Goal: Check status: Check status

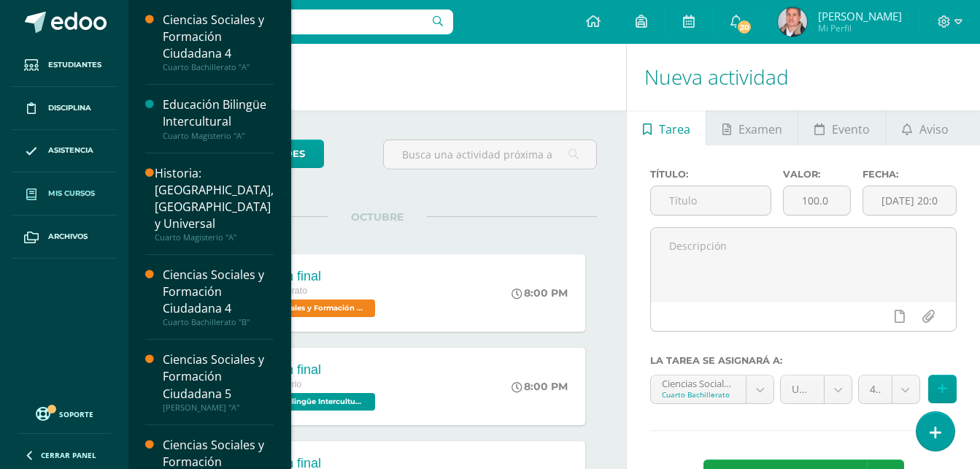
click at [51, 193] on span "Mis cursos" at bounding box center [71, 194] width 47 height 12
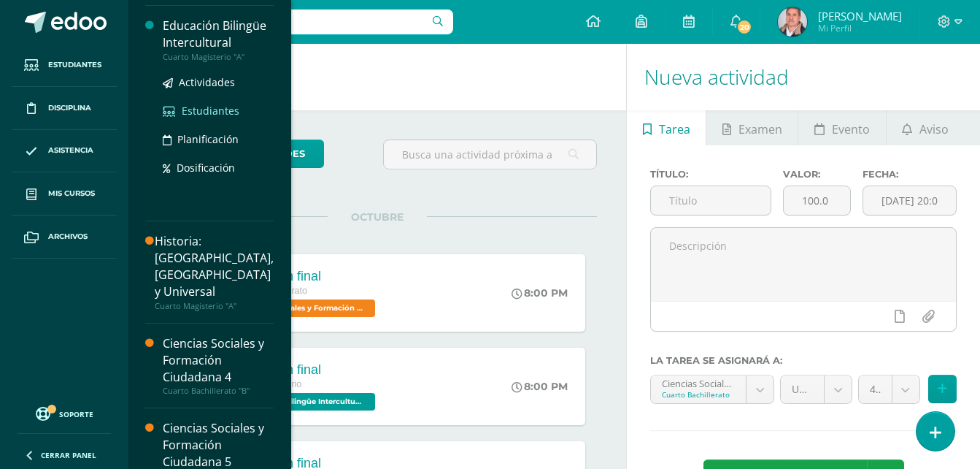
scroll to position [219, 0]
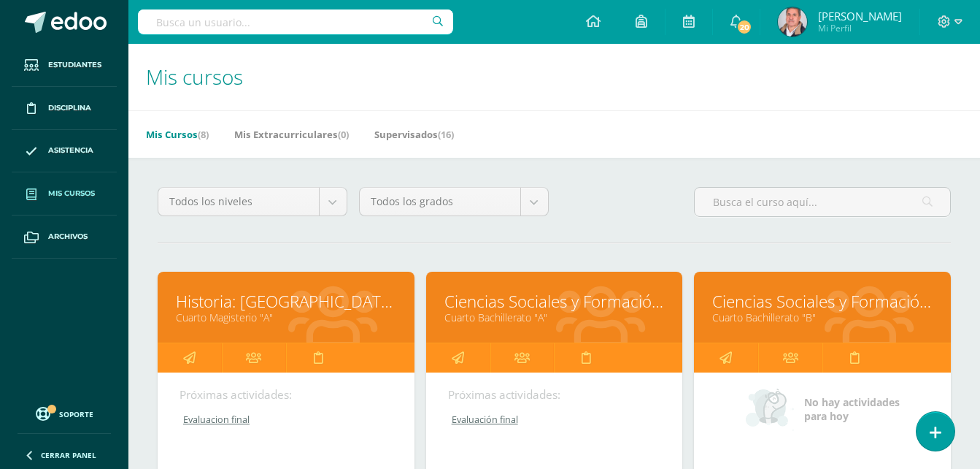
click at [556, 313] on link "Cuarto Bachillerato "A"" at bounding box center [555, 317] width 220 height 14
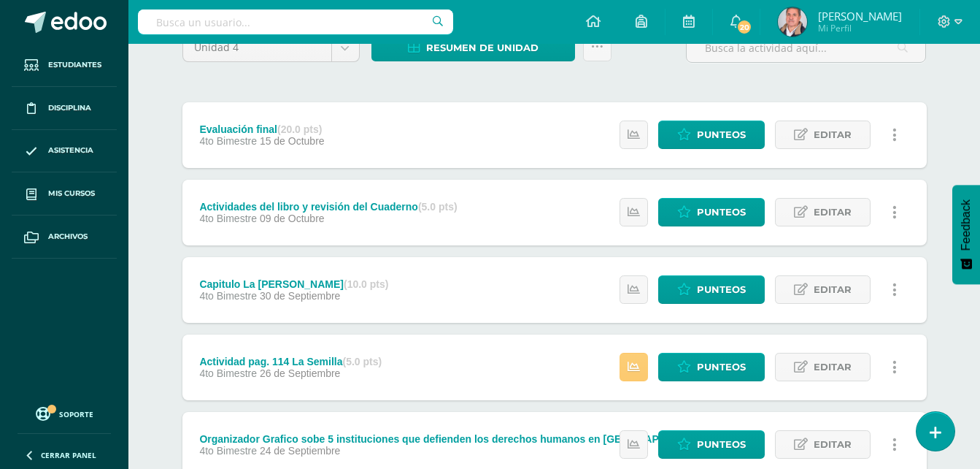
drag, startPoint x: 551, startPoint y: 244, endPoint x: 530, endPoint y: 203, distance: 46.0
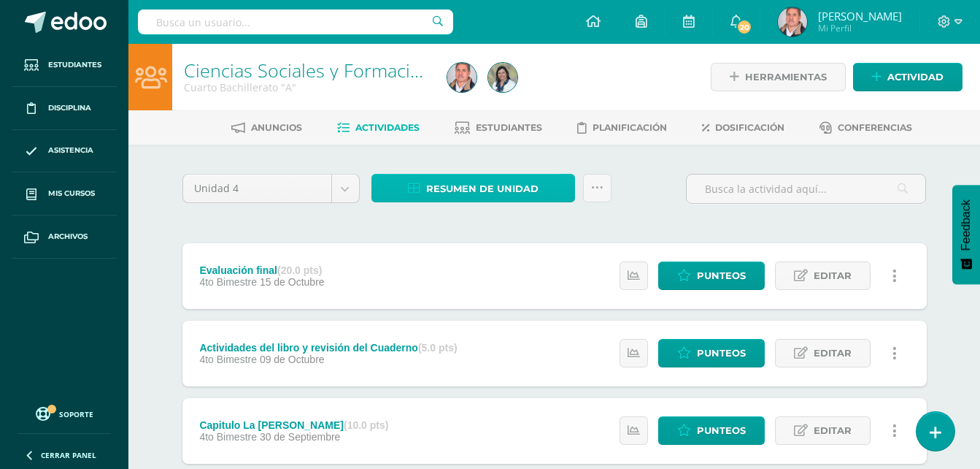
click at [483, 187] on span "Resumen de unidad" at bounding box center [482, 188] width 112 height 27
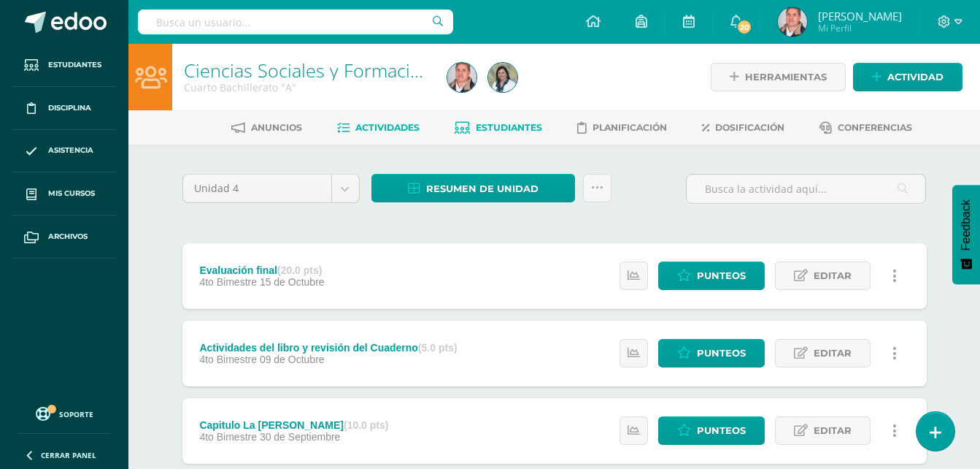
click at [483, 126] on span "Estudiantes" at bounding box center [509, 127] width 66 height 11
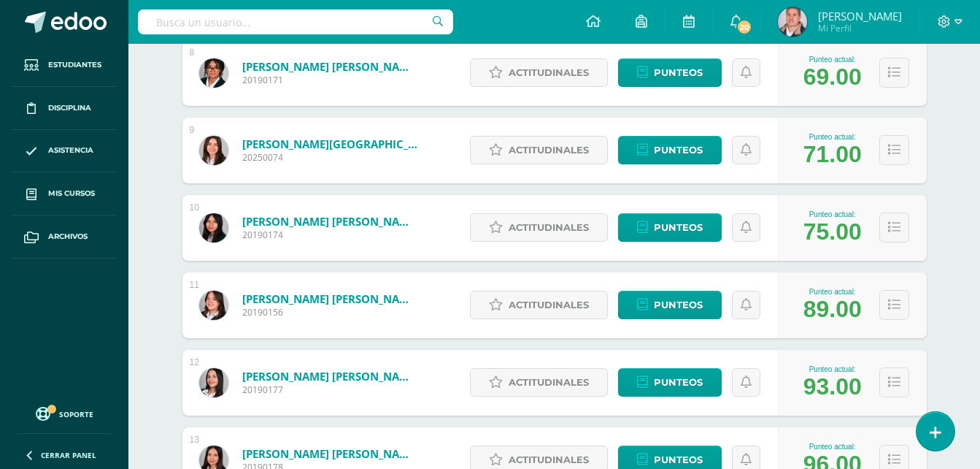
scroll to position [802, 0]
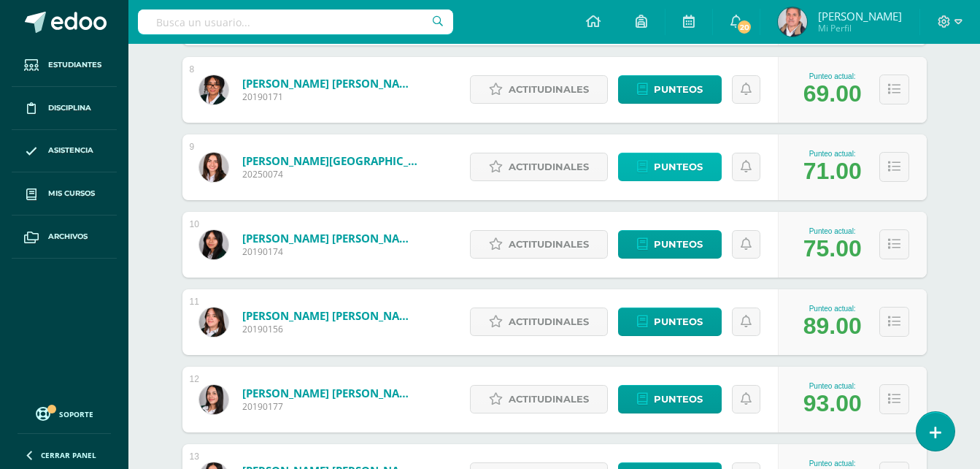
click at [653, 160] on link "Punteos" at bounding box center [670, 167] width 104 height 28
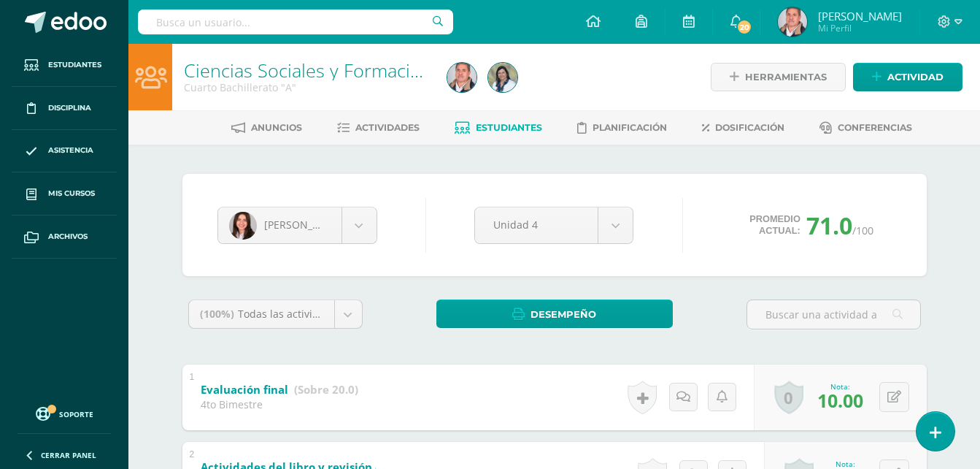
click at [501, 128] on span "Estudiantes" at bounding box center [509, 127] width 66 height 11
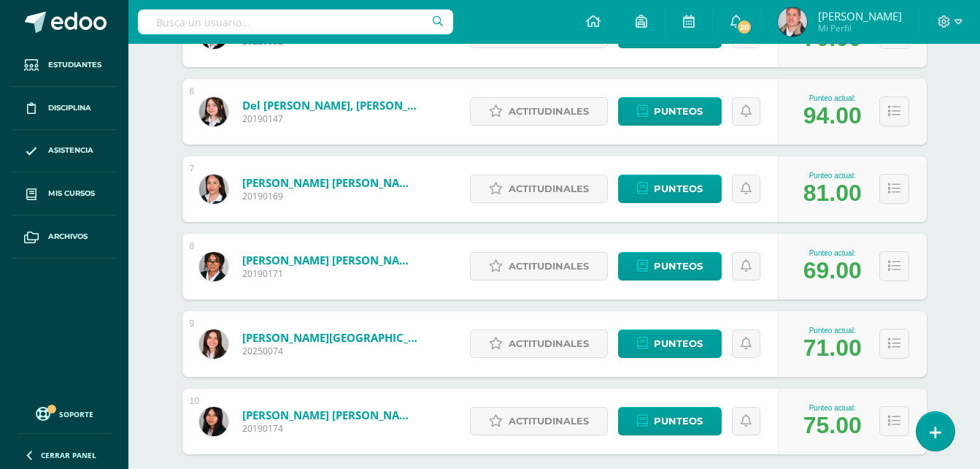
scroll to position [657, 0]
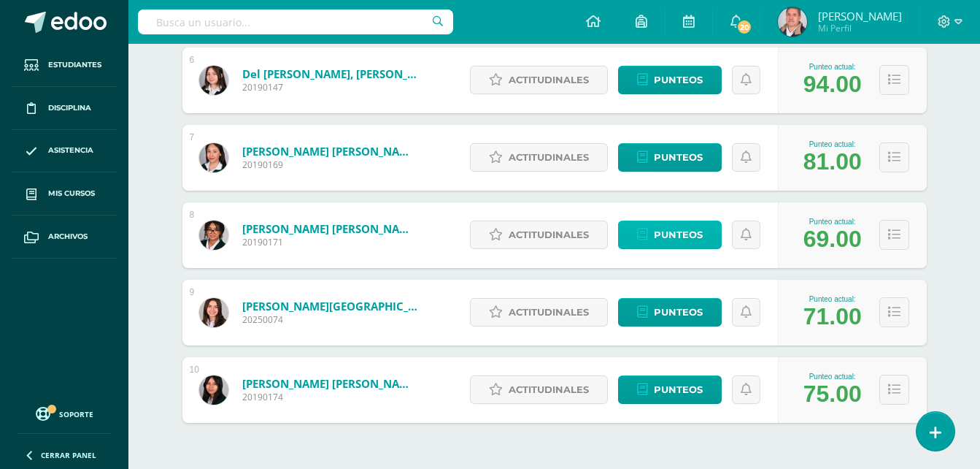
click at [685, 232] on span "Punteos" at bounding box center [678, 234] width 49 height 27
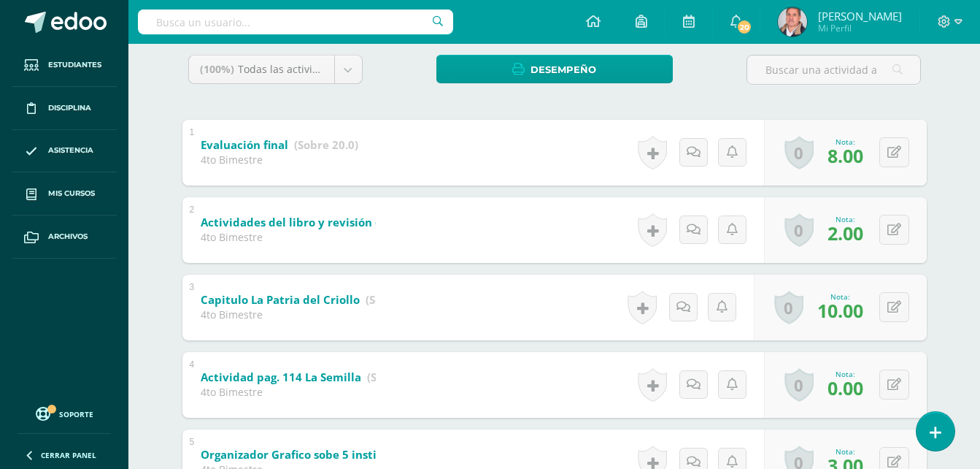
scroll to position [244, 0]
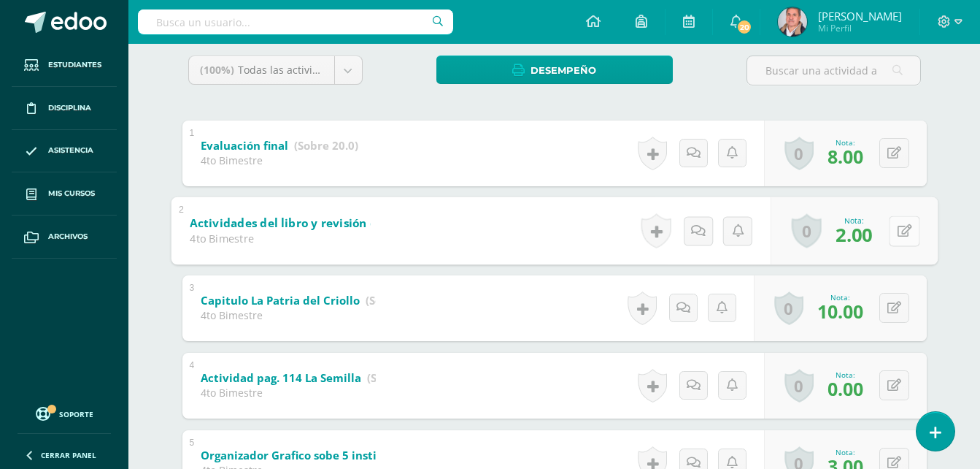
click at [904, 223] on button at bounding box center [904, 230] width 31 height 31
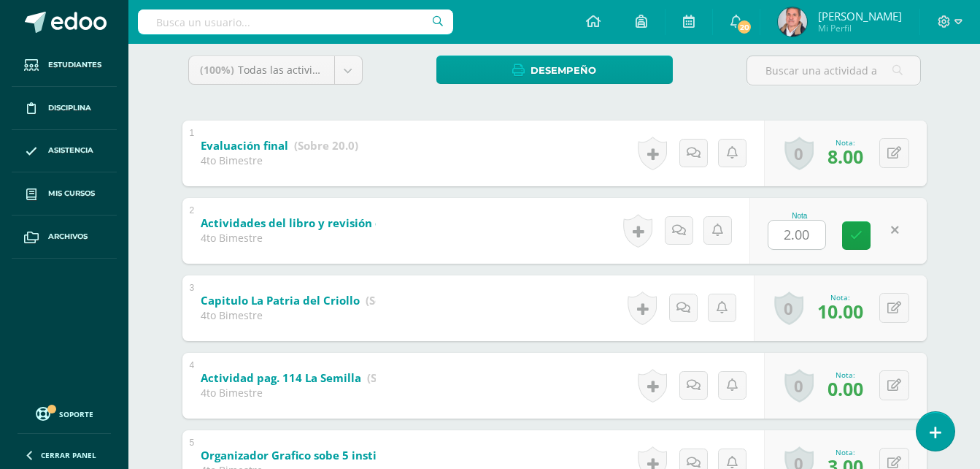
click at [969, 261] on div "Ciencias Sociales y Formación Ciudadana 4 Cuarto Bachillerato "A" Herramientas …" at bounding box center [554, 390] width 852 height 1180
